Goal: Task Accomplishment & Management: Manage account settings

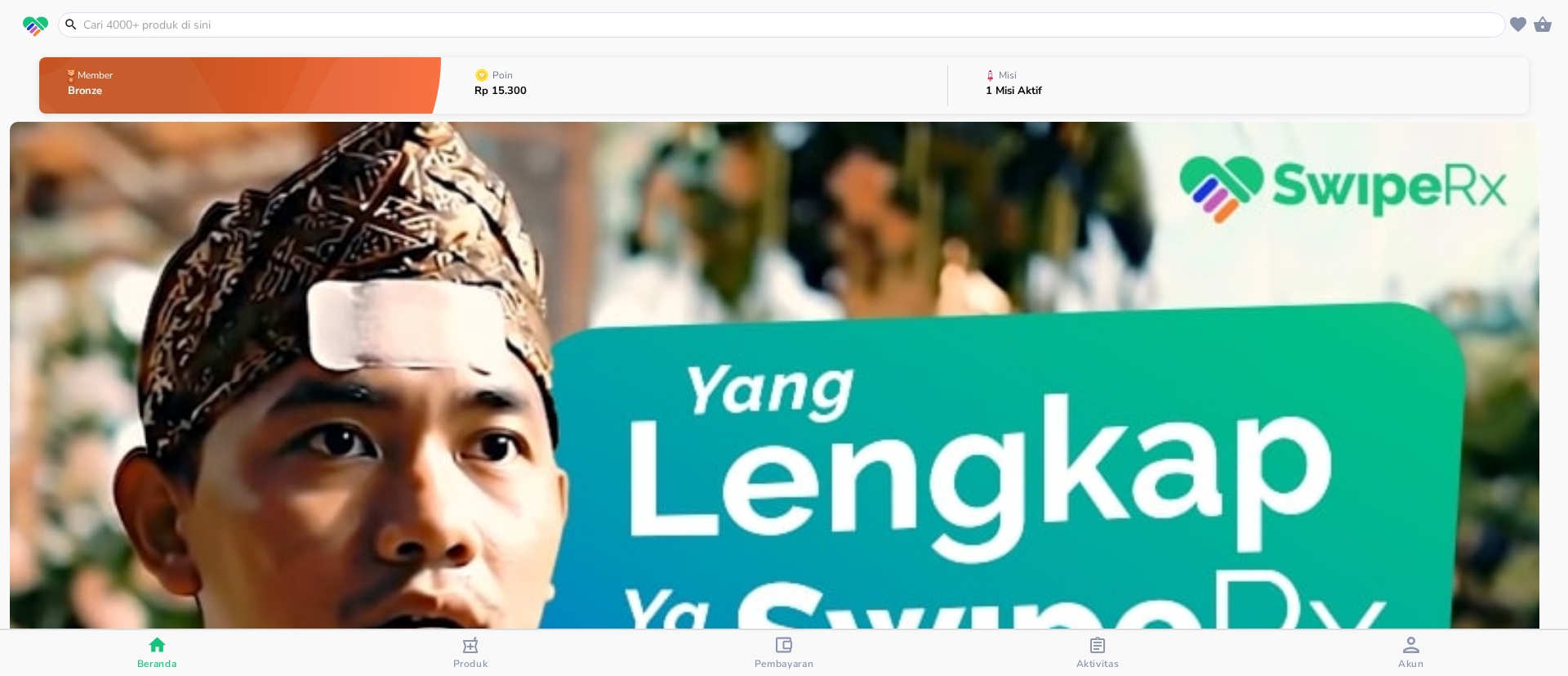
click at [1044, 90] on button "Misi 1 Misi Aktif" at bounding box center [1238, 85] width 581 height 65
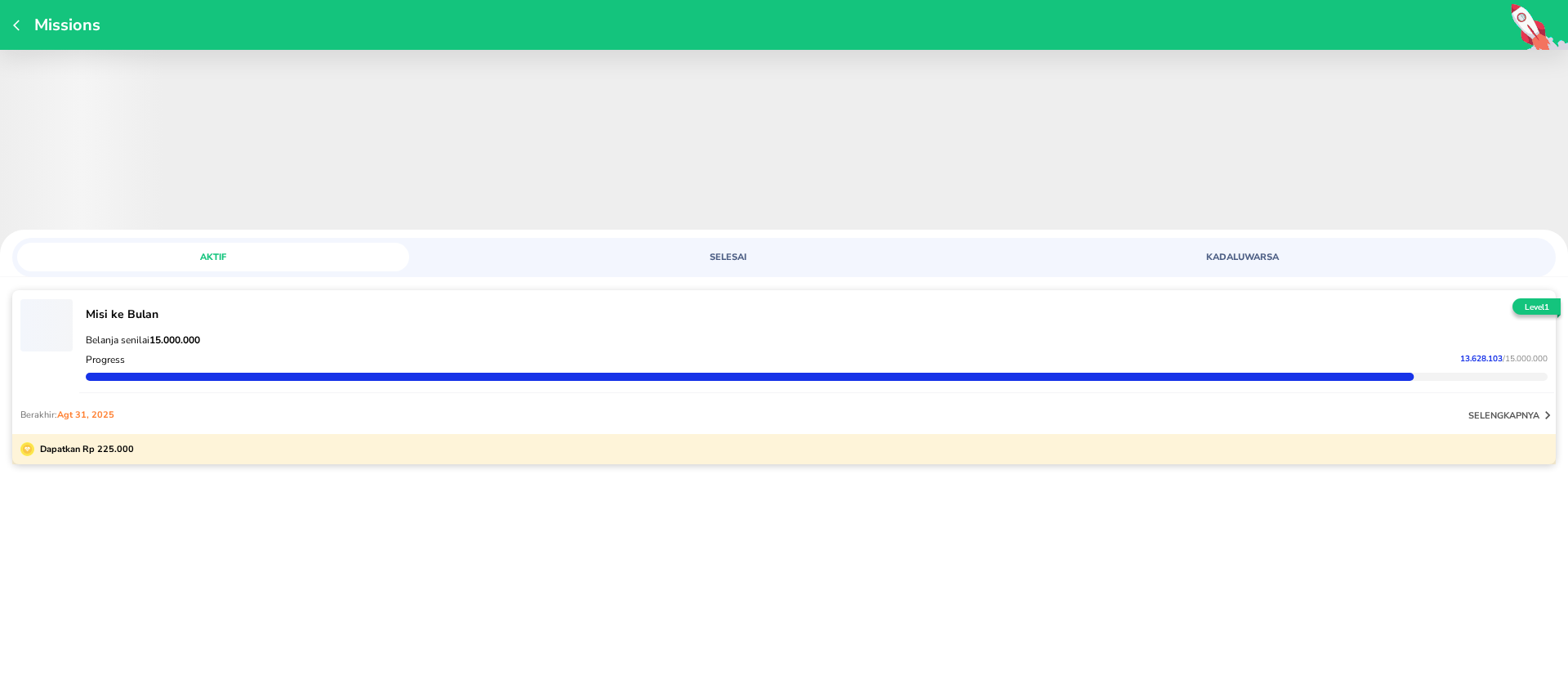
click at [1164, 548] on div "Missions ‌ AKTIF SELESAI KADALUWARSA ‌ Misi ke Bulan Belanja senilai 15.000.000…" at bounding box center [784, 338] width 1568 height 676
